Goal: Task Accomplishment & Management: Manage account settings

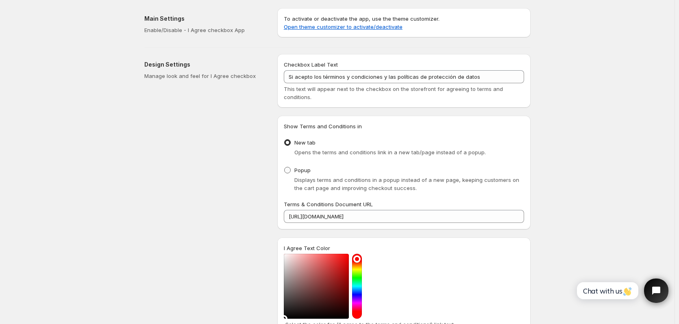
click at [294, 174] on label "Popup" at bounding box center [297, 170] width 27 height 11
click at [285, 168] on input "Popup" at bounding box center [284, 167] width 0 height 0
radio input "true"
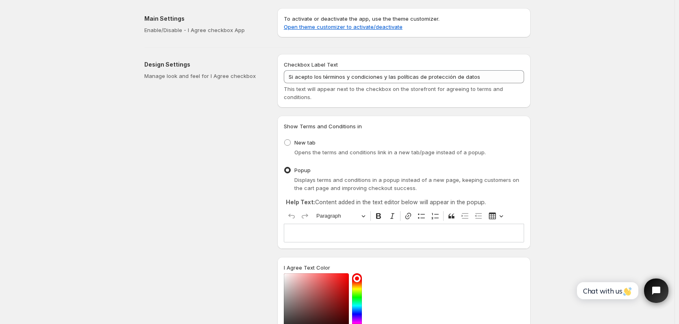
click at [327, 231] on div "Editor editing area: main. Press Alt+0 for help." at bounding box center [404, 233] width 240 height 18
click at [638, 181] on div "Save Discard Main Settings Enable/Disable - I Agree checkbox App To activate or…" at bounding box center [337, 295] width 675 height 590
click at [291, 142] on span at bounding box center [287, 142] width 7 height 7
click at [285, 140] on input "New tab" at bounding box center [284, 139] width 0 height 0
radio input "true"
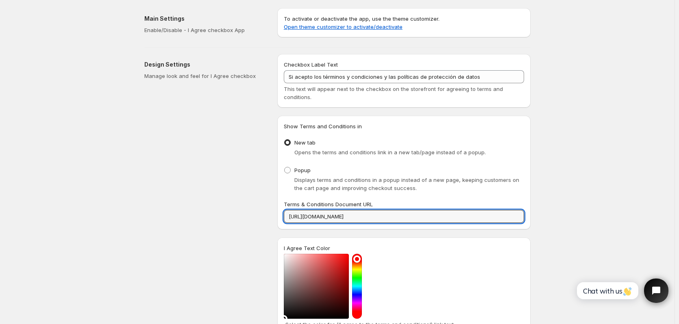
drag, startPoint x: 433, startPoint y: 218, endPoint x: 248, endPoint y: 214, distance: 184.6
click at [250, 214] on div "Design Settings Manage look and feel for I Agree checkbox Checkbox Label Text S…" at bounding box center [334, 252] width 393 height 408
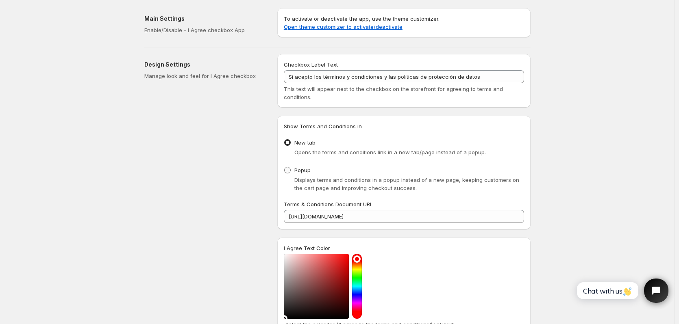
click at [302, 174] on span "Popup" at bounding box center [302, 170] width 16 height 8
click at [285, 168] on input "Popup" at bounding box center [284, 167] width 0 height 0
radio input "true"
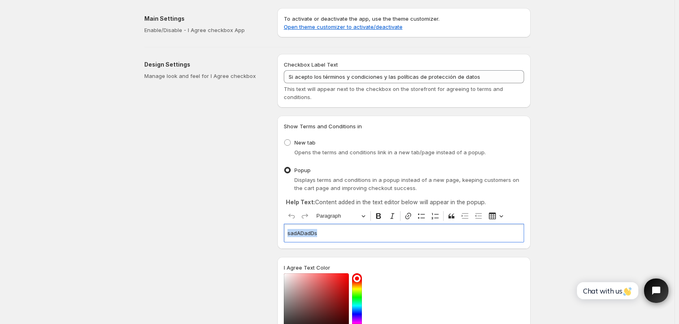
drag, startPoint x: 377, startPoint y: 232, endPoint x: 246, endPoint y: 231, distance: 130.9
click at [246, 231] on div "Design Settings Manage look and feel for I Agree checkbox Checkbox Label Text S…" at bounding box center [334, 262] width 393 height 428
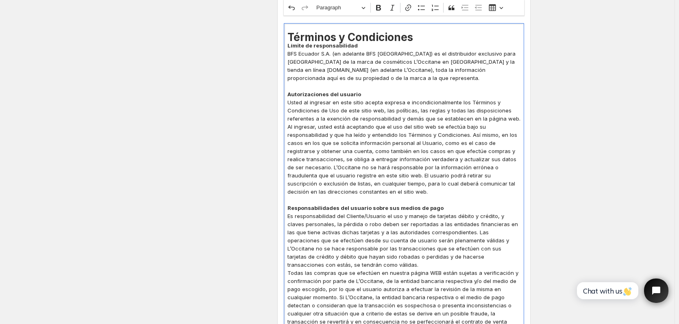
scroll to position [163, 0]
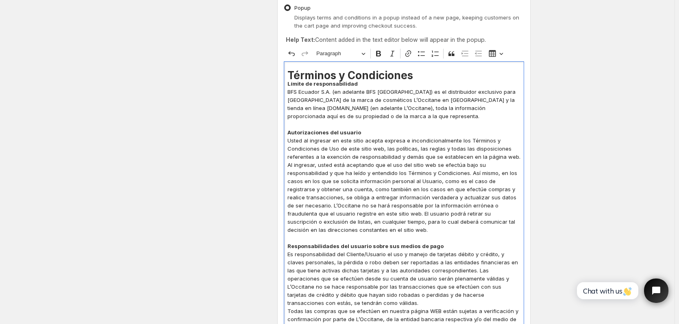
click at [290, 76] on h1 "Términos y Condiciones" at bounding box center [403, 76] width 233 height 8
click at [468, 55] on icon "Editor toolbar" at bounding box center [465, 54] width 8 height 8
click at [289, 81] on strong "Límite de responsabilidad" at bounding box center [322, 84] width 70 height 7
click at [423, 76] on h1 "Términos y Condiciones" at bounding box center [403, 76] width 233 height 8
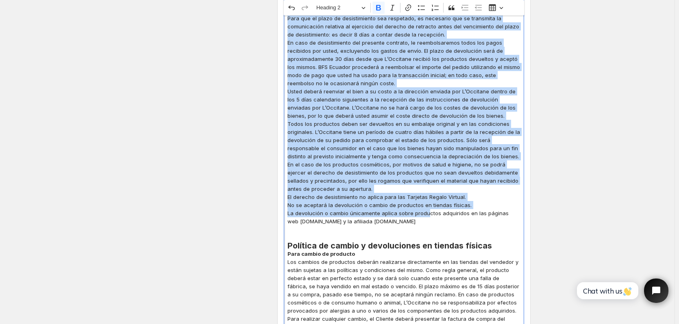
scroll to position [3700, 0]
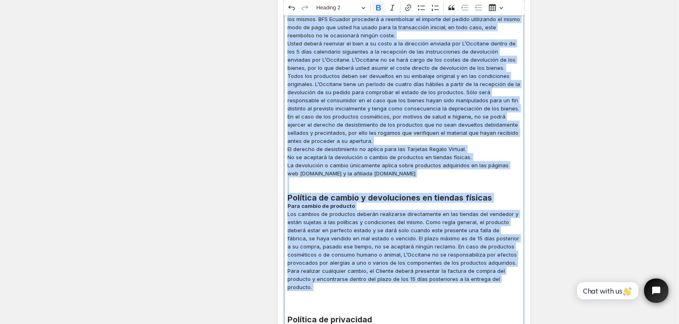
drag, startPoint x: 318, startPoint y: 67, endPoint x: 502, endPoint y: 195, distance: 223.9
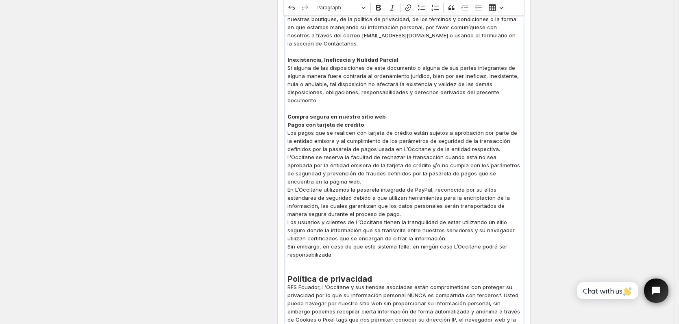
scroll to position [2375, 0]
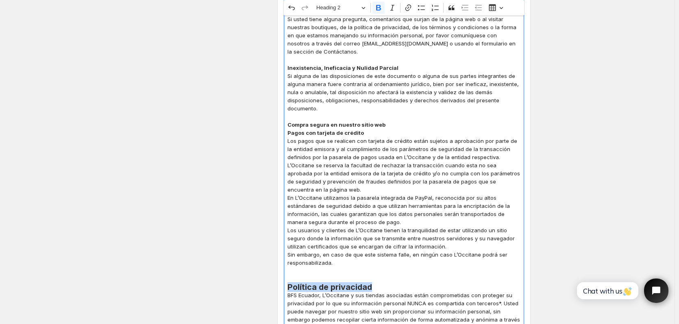
drag, startPoint x: 377, startPoint y: 224, endPoint x: 274, endPoint y: 224, distance: 103.3
click at [350, 9] on span "Heading 2" at bounding box center [337, 8] width 42 height 10
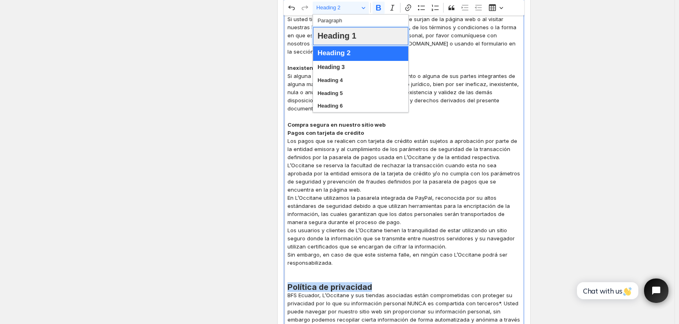
click at [351, 36] on span "Heading 1" at bounding box center [337, 35] width 39 height 15
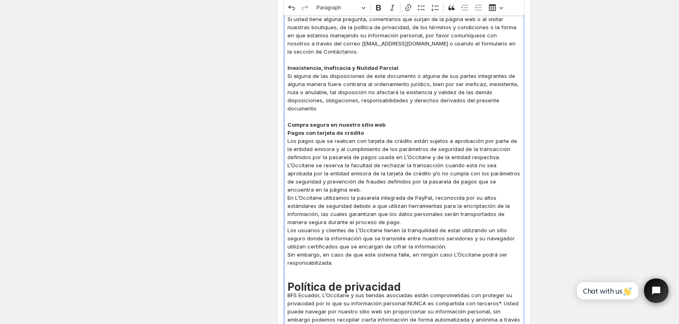
click at [458, 208] on p "Responsabilidad L’Occitane no se hace responsable y se exime de toda responsabi…" at bounding box center [403, 113] width 233 height 342
click at [407, 283] on h1 "Política de privacidad" at bounding box center [403, 287] width 233 height 8
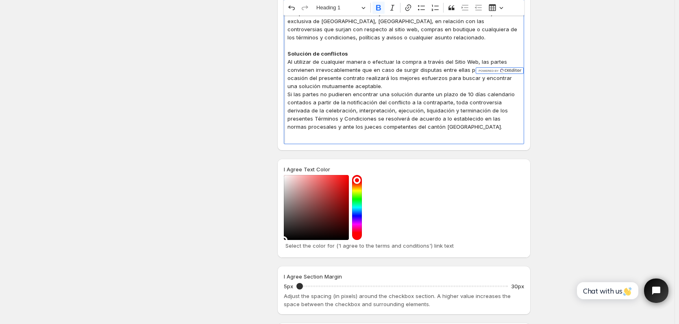
scroll to position [3141, 0]
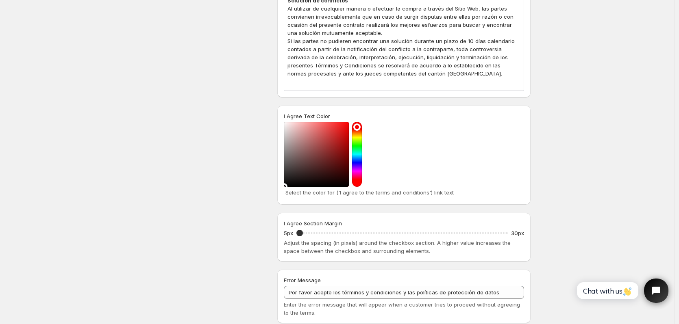
click at [457, 213] on div "I Agree Section Margin 5px 5 30px Adjust the spacing (in pixels) around the che…" at bounding box center [403, 237] width 253 height 49
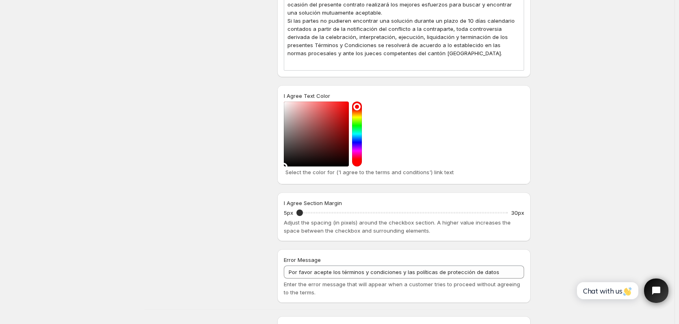
scroll to position [3182, 0]
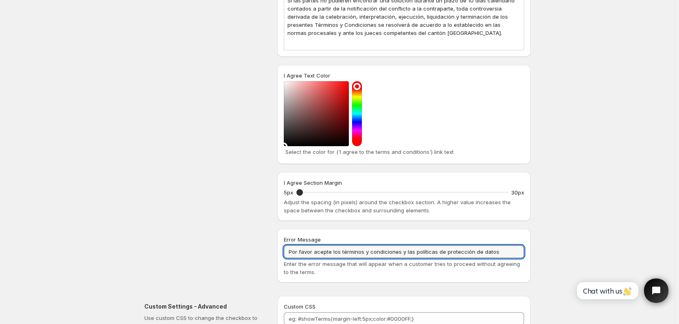
drag, startPoint x: 516, startPoint y: 179, endPoint x: 154, endPoint y: 180, distance: 361.5
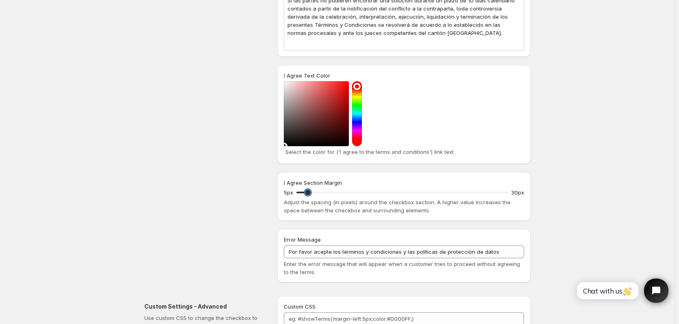
drag, startPoint x: 301, startPoint y: 122, endPoint x: 307, endPoint y: 122, distance: 6.1
type input "6"
click at [307, 187] on input "I Agree Section Margin" at bounding box center [401, 192] width 211 height 11
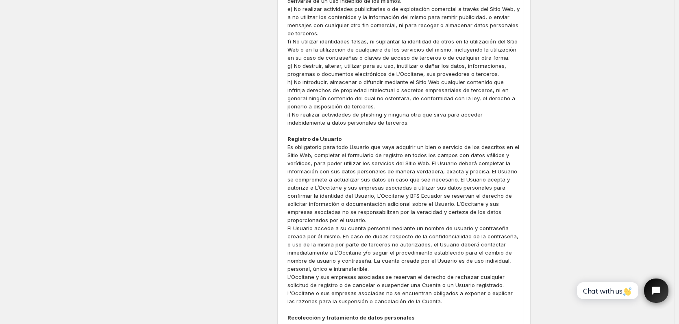
scroll to position [1393, 0]
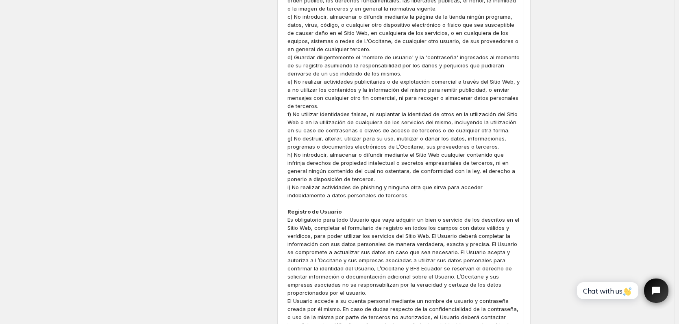
type input "[PERSON_NAME]"
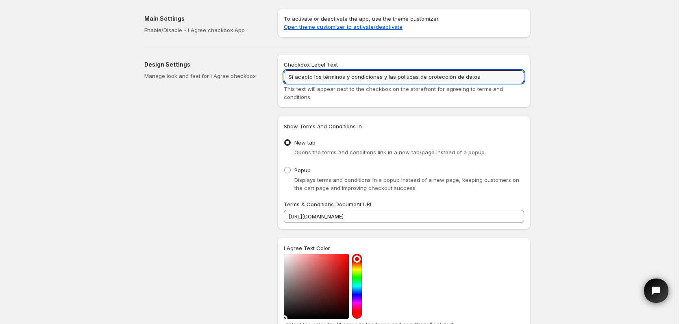
drag, startPoint x: 484, startPoint y: 80, endPoint x: 168, endPoint y: 76, distance: 315.5
click at [170, 76] on div "Design Settings Manage look and feel for I Agree checkbox Checkbox Label Text S…" at bounding box center [334, 252] width 393 height 408
paste input "acepto los Términos y Condiciones, así como la Política de Protección de D"
click at [290, 77] on input "acepto los Términos y Condiciones, así como la Política de Protección de Datos" at bounding box center [404, 76] width 240 height 13
drag, startPoint x: 507, startPoint y: 76, endPoint x: 240, endPoint y: 86, distance: 266.9
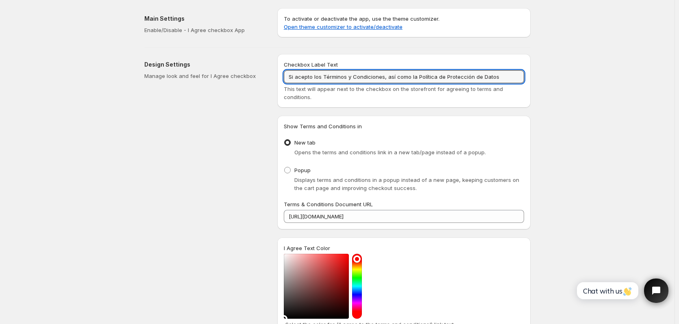
click at [242, 86] on div "Design Settings Manage look and feel for I Agree checkbox Checkbox Label Text S…" at bounding box center [334, 252] width 393 height 408
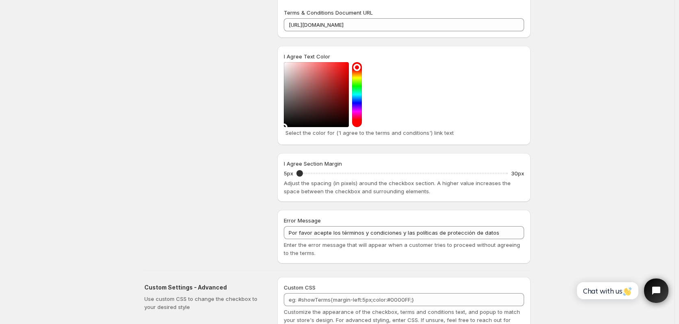
scroll to position [246, 0]
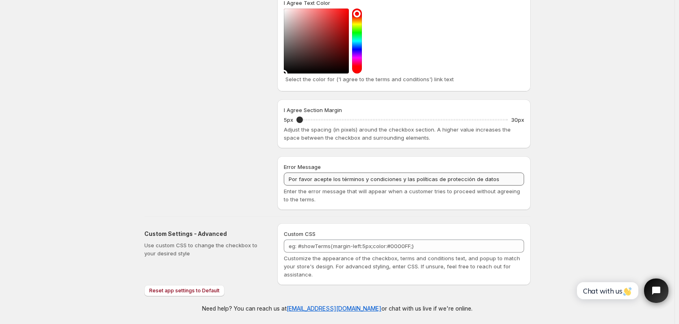
type input "Si acepto los Términos y Condiciones, así como la Política de Protección de Dat…"
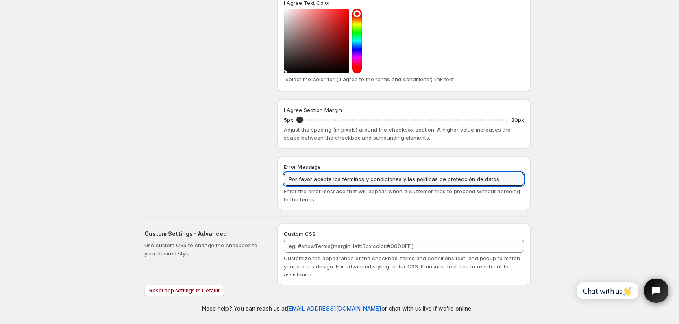
drag, startPoint x: 504, startPoint y: 180, endPoint x: 202, endPoint y: 179, distance: 301.3
click at [202, 179] on div "Design Settings Manage look and feel for I Agree checkbox Checkbox Label Text S…" at bounding box center [334, 6] width 393 height 408
paste input "Si acepto los Términos y Condiciones, así como la Política de Protección de D"
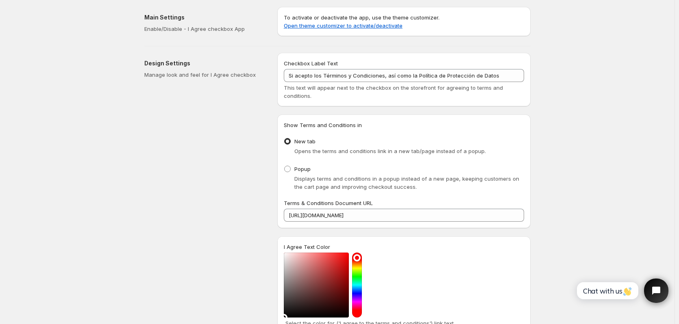
scroll to position [0, 0]
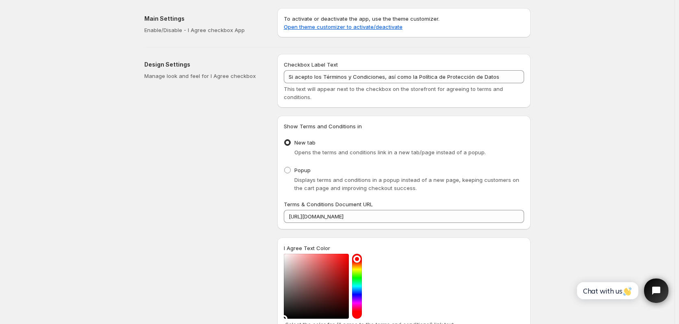
type input "Si acepto los Términos y Condiciones, así como la Política de Protección de Dat…"
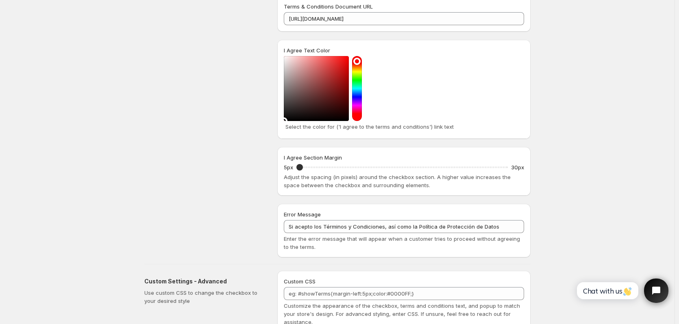
scroll to position [246, 0]
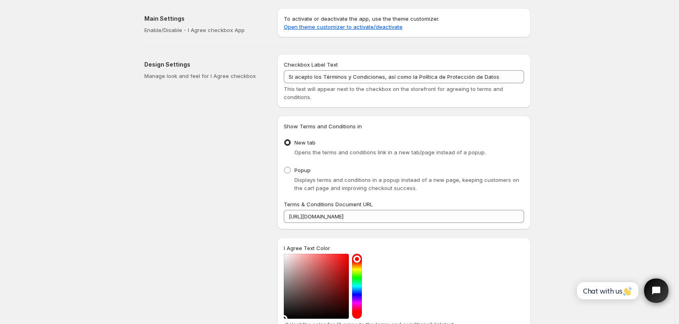
click at [575, 170] on div "Save Discard Main Settings Enable/Disable - I Agree checkbox App To activate or…" at bounding box center [337, 285] width 675 height 570
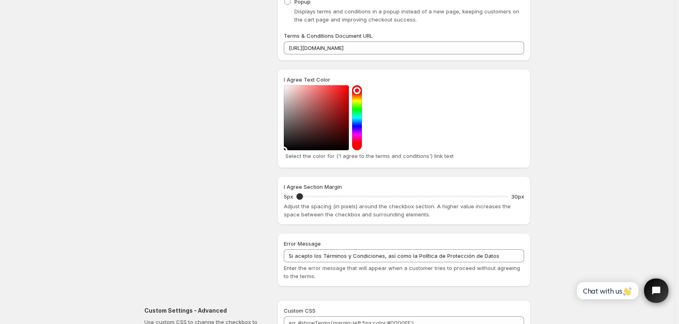
scroll to position [246, 0]
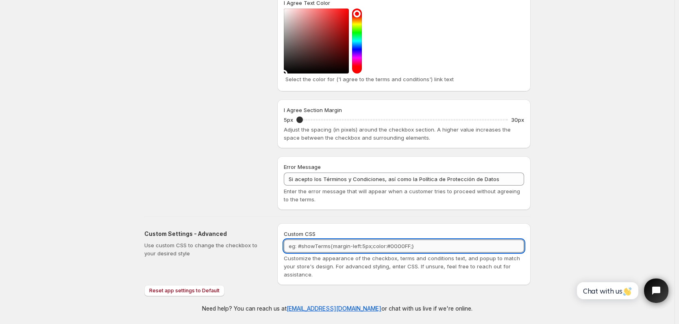
click at [438, 248] on textarea "Custom CSS" at bounding box center [404, 246] width 240 height 13
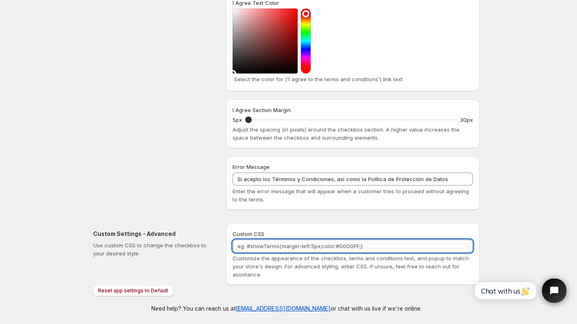
click at [303, 246] on textarea "Custom CSS" at bounding box center [353, 246] width 240 height 13
click at [526, 120] on div "Save Discard Main Settings Enable/Disable - I Agree checkbox App To activate or…" at bounding box center [286, 39] width 573 height 570
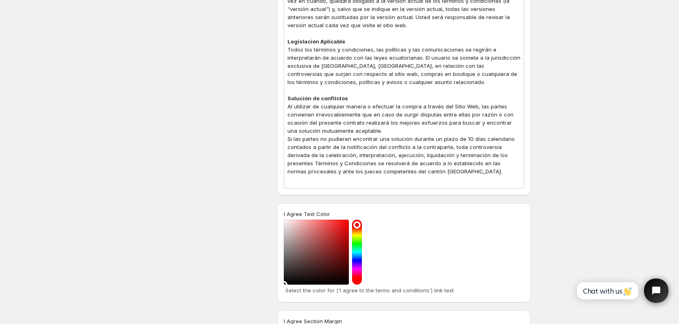
scroll to position [3182, 0]
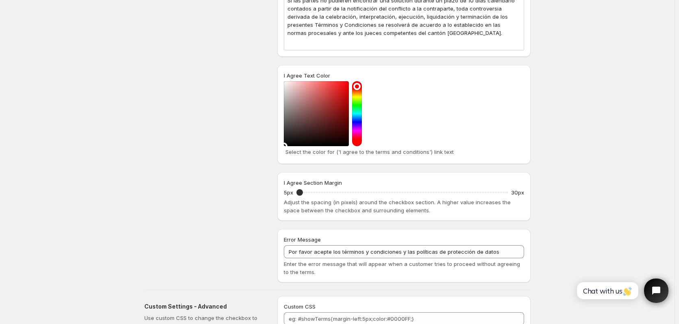
type input "I Agree to the terms and conditions"
type input "Please check terms and conditions"
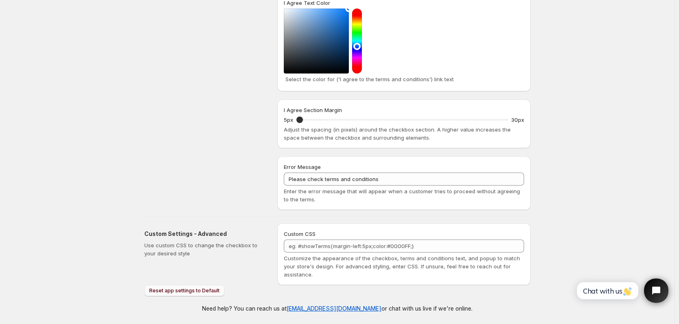
scroll to position [266, 0]
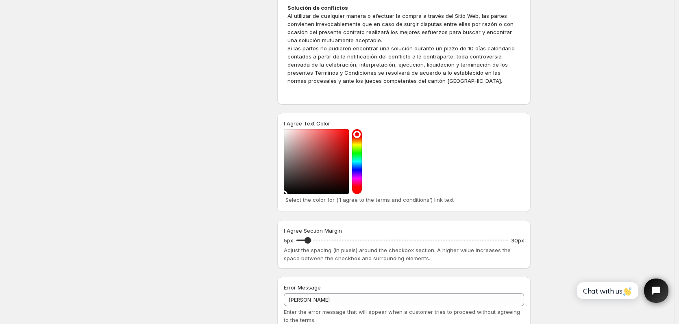
scroll to position [3182, 0]
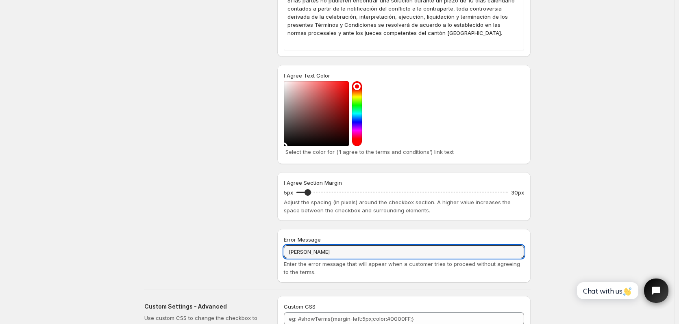
drag, startPoint x: 320, startPoint y: 181, endPoint x: 226, endPoint y: 179, distance: 93.1
paste input "Si acepto los términos y condiciones y las políticas de protección de datos"
click at [291, 246] on input "Si acepto los términos y condiciones y las políticas de protección de datos" at bounding box center [404, 252] width 240 height 13
drag, startPoint x: 501, startPoint y: 183, endPoint x: 151, endPoint y: 176, distance: 349.3
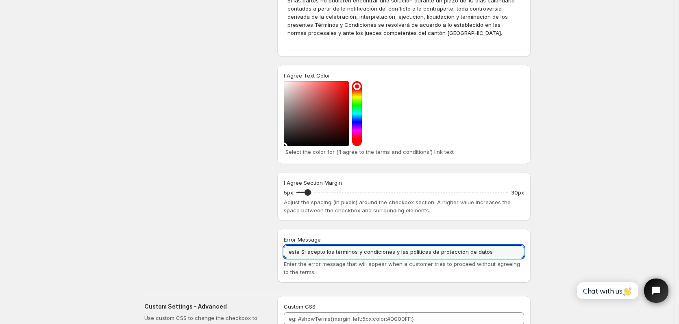
type input "este Si acepto los términos y condiciones y las políticas de protección de datos"
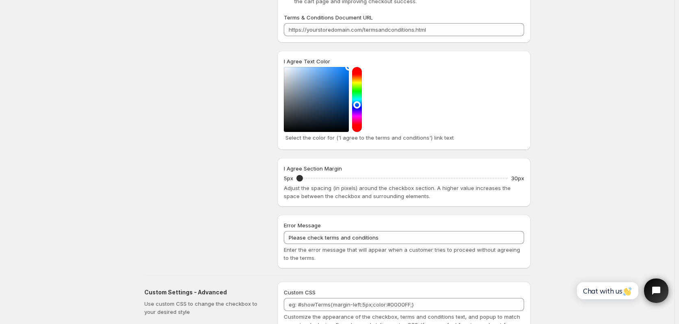
scroll to position [246, 0]
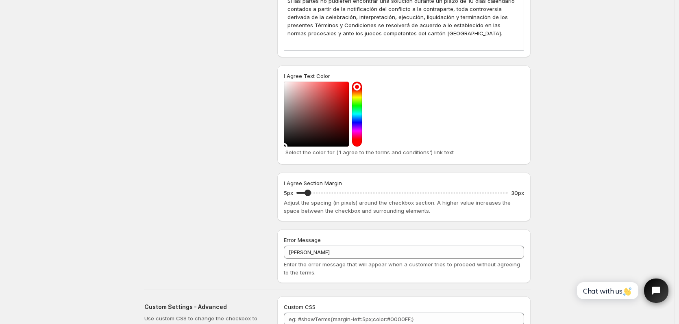
scroll to position [3182, 0]
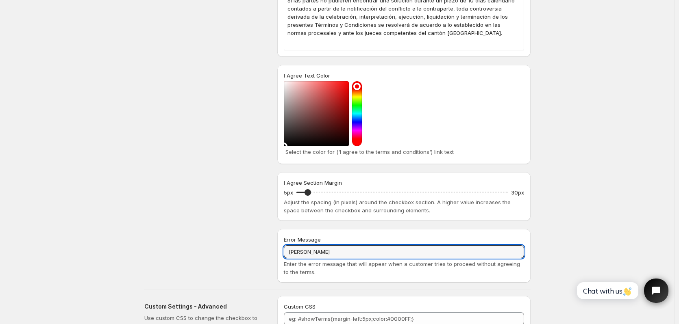
drag, startPoint x: 335, startPoint y: 178, endPoint x: 107, endPoint y: 177, distance: 228.1
paste input "Al hacer clic en "Aceptar", usted confirma que ha leído y acepta los Términos y…"
drag, startPoint x: 323, startPoint y: 181, endPoint x: 210, endPoint y: 179, distance: 113.0
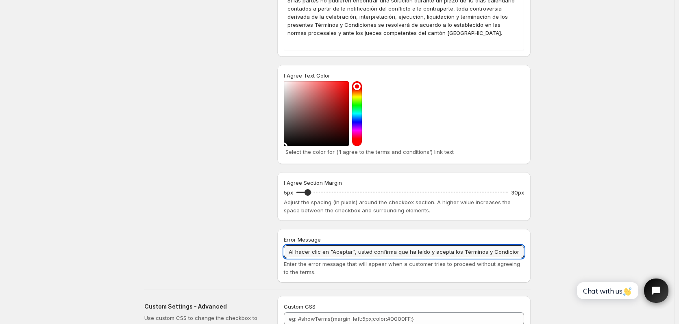
type input "Al hacer clic en "Aceptar", usted confirma que ha leído y acepta los Términos y…"
